Goal: Communication & Community: Ask a question

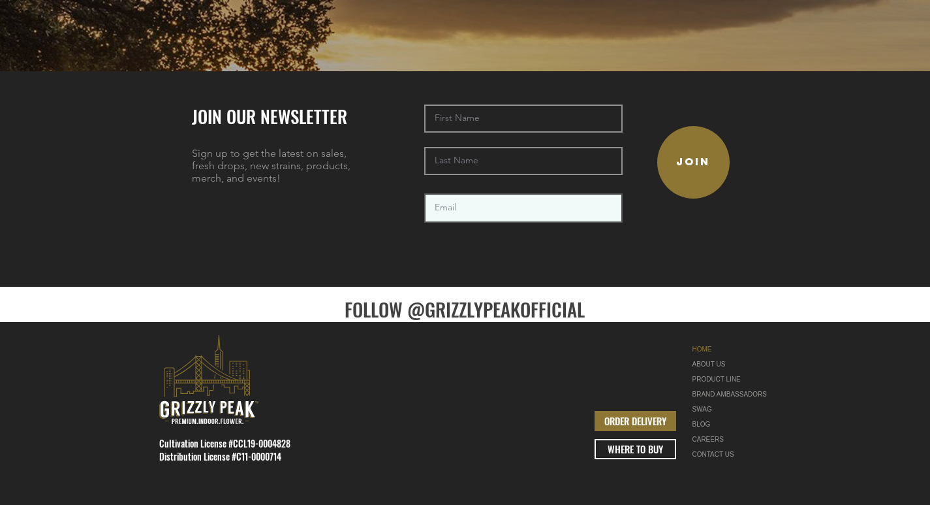
scroll to position [2982, 0]
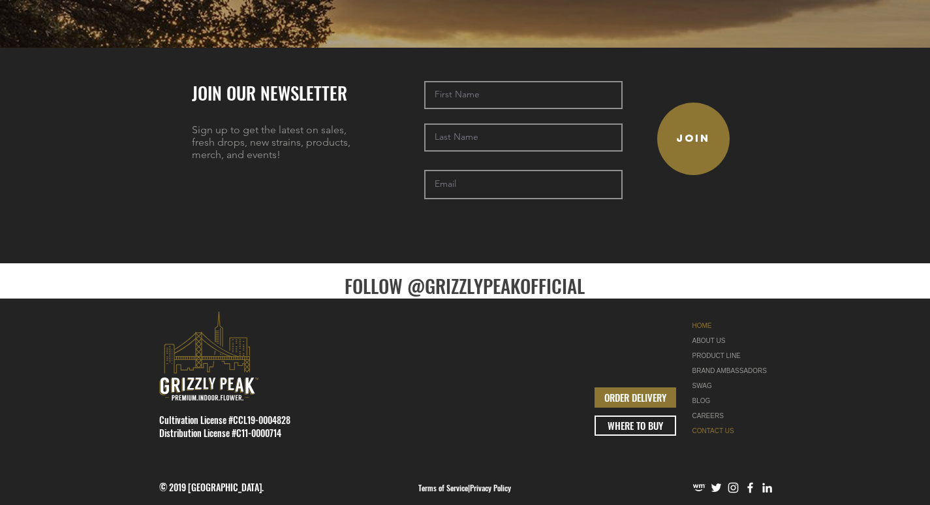
click at [702, 423] on link "CONTACT US" at bounding box center [734, 430] width 82 height 15
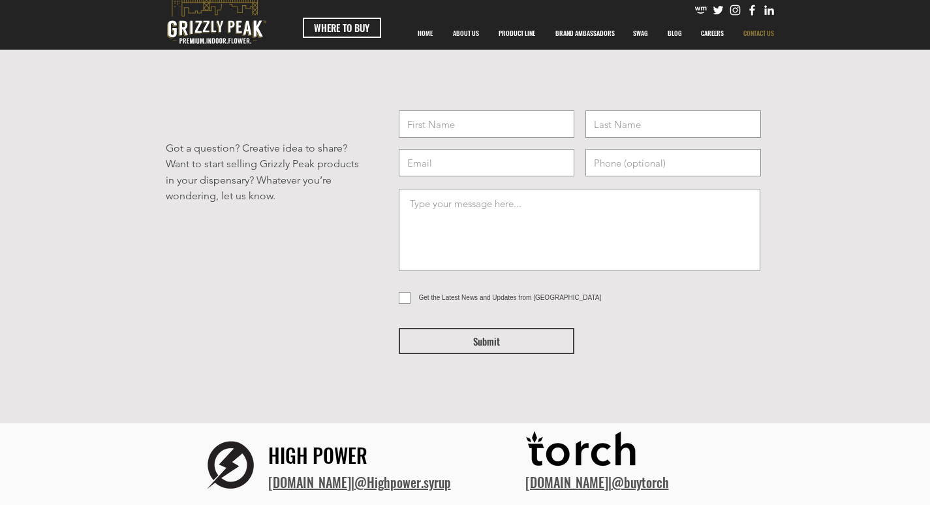
scroll to position [65, 0]
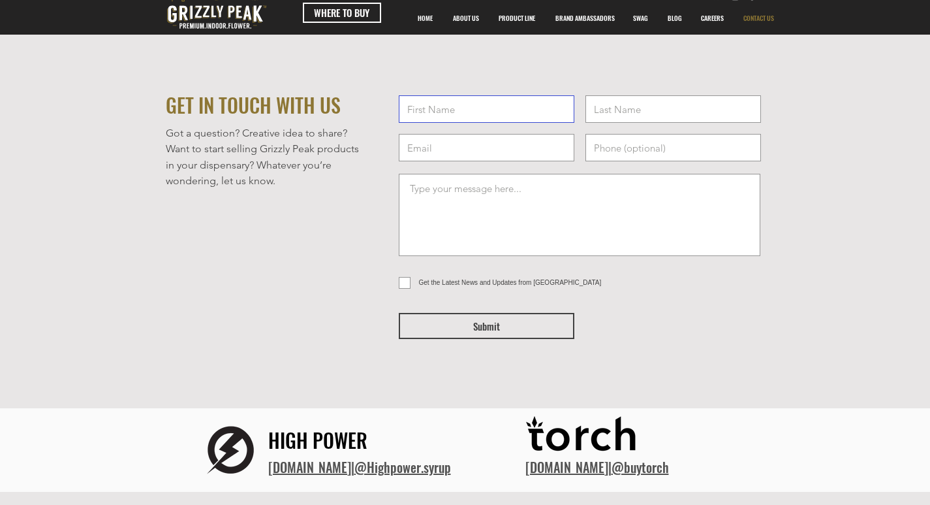
click at [458, 120] on input "text" at bounding box center [487, 108] width 176 height 27
type input "Joe"
type input "Adams"
type input "Joe@boxopackaging.com"
type input "8777462696"
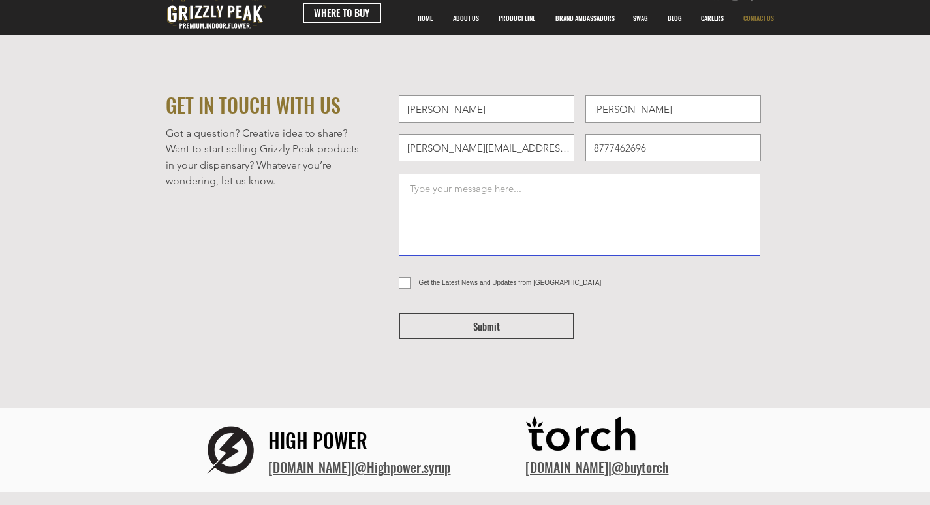
click at [508, 195] on textarea at bounding box center [580, 215] width 362 height 82
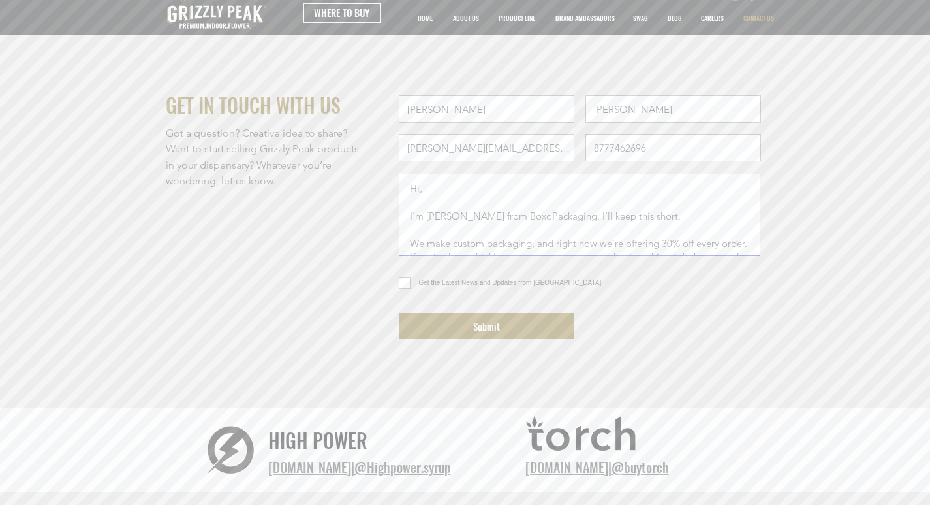
type textarea "Hi, I’m Joe Adams from BoxoPackaging. I’ll keep this short. We make custom pack…"
click at [469, 325] on button "Submit" at bounding box center [487, 326] width 176 height 26
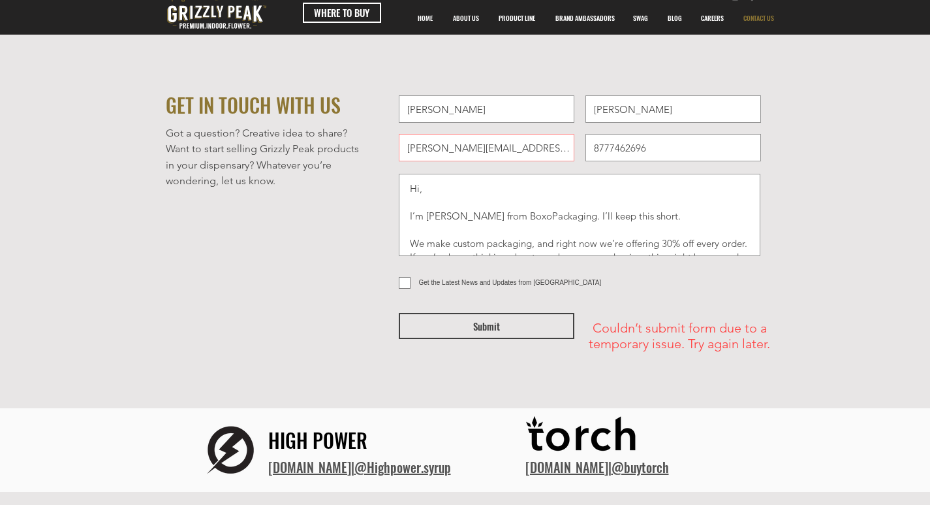
click at [401, 284] on input "Get the Latest News and Updates from Grizzly Peak" at bounding box center [403, 283] width 8 height 8
checkbox input "true"
click at [458, 330] on button "Submit" at bounding box center [487, 326] width 176 height 26
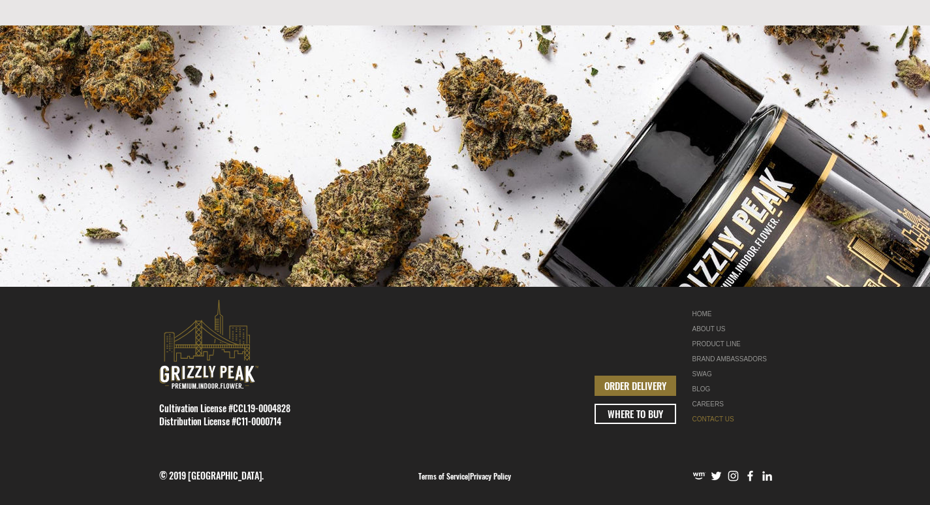
scroll to position [578, 0]
click at [738, 478] on img "Instagram" at bounding box center [734, 476] width 14 height 14
